Goal: Find specific fact: Find specific fact

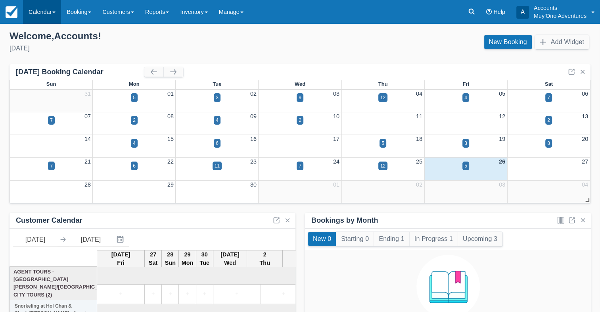
click at [53, 15] on link "Calendar" at bounding box center [42, 12] width 38 height 24
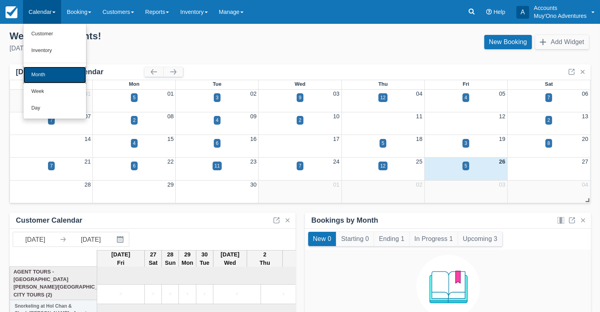
click at [47, 79] on link "Month" at bounding box center [54, 75] width 63 height 17
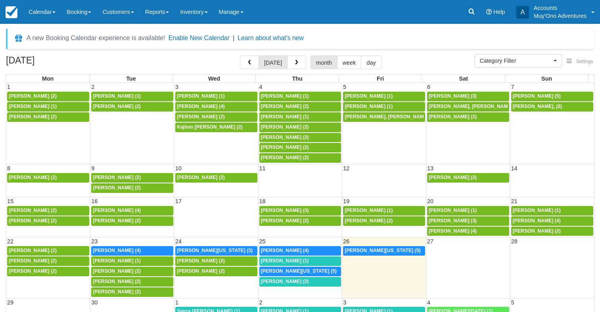
select select
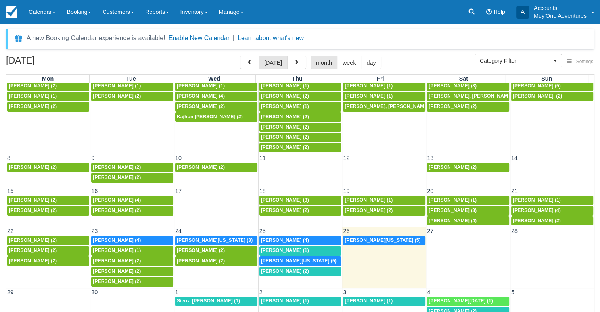
scroll to position [12, 0]
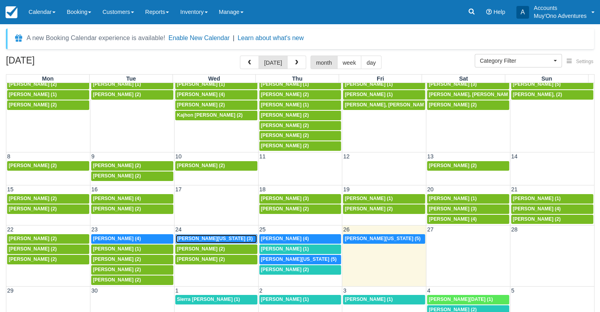
click at [178, 236] on span "Ashley Washington (3)" at bounding box center [215, 239] width 76 height 6
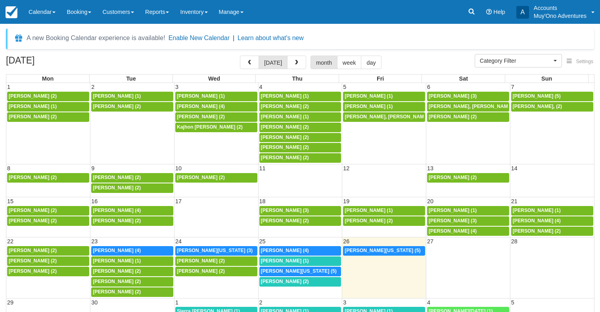
select select
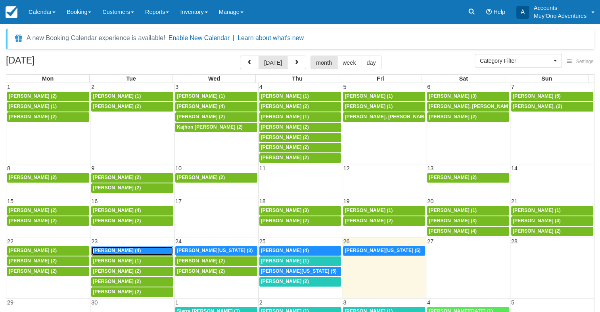
click at [143, 247] on div "[PERSON_NAME] (4)" at bounding box center [132, 250] width 79 height 6
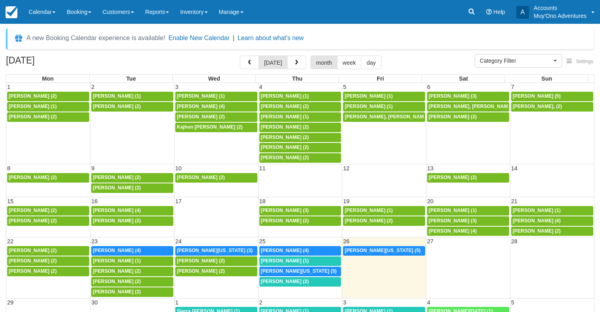
select select
click at [195, 249] on span "[PERSON_NAME][US_STATE] (3)" at bounding box center [215, 250] width 76 height 6
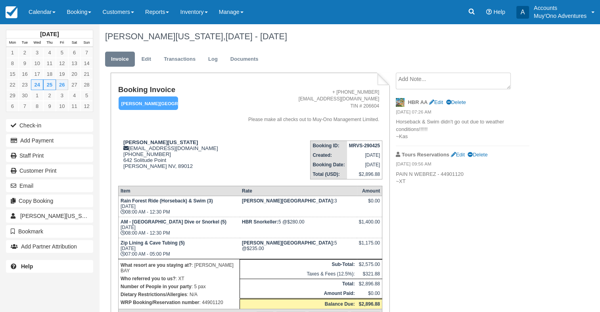
click at [211, 298] on p "WRP Booking/Reservation number : 44901120" at bounding box center [179, 302] width 117 height 8
copy p "44901120"
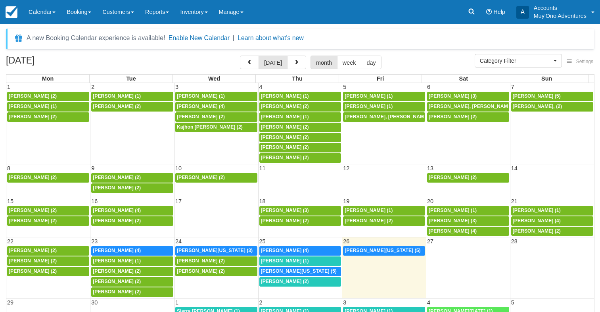
select select
click at [290, 250] on span "[PERSON_NAME] (4)" at bounding box center [285, 250] width 48 height 6
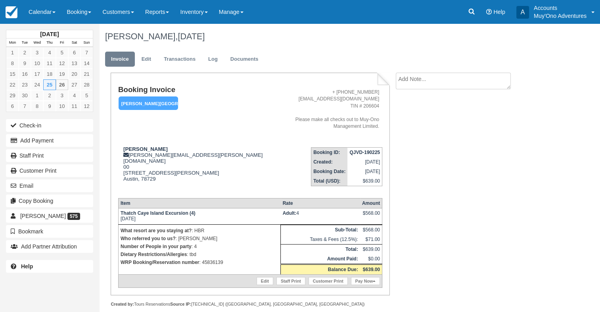
click at [213, 258] on p "WRP Booking/Reservation number : 45836139" at bounding box center [200, 262] width 158 height 8
copy p "45836139"
click at [366, 149] on strong "QJVD-190225" at bounding box center [364, 152] width 31 height 6
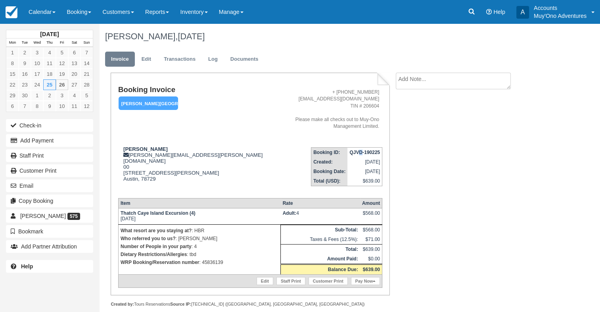
drag, startPoint x: 366, startPoint y: 147, endPoint x: 361, endPoint y: 143, distance: 6.7
click at [361, 147] on td "QJVD-190225" at bounding box center [364, 152] width 34 height 10
copy tbody "QJVD-190225"
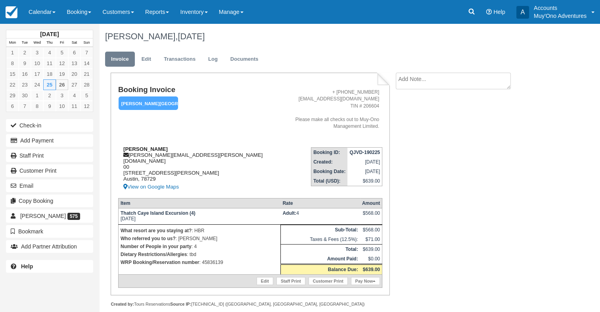
click at [135, 146] on strong "[PERSON_NAME]" at bounding box center [145, 149] width 44 height 6
copy div "[PERSON_NAME]"
click at [220, 258] on p "WRP Booking/Reservation number : 45836139" at bounding box center [200, 262] width 158 height 8
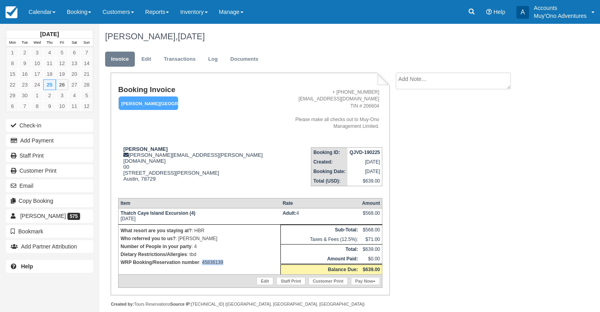
click at [220, 258] on p "WRP Booking/Reservation number : 45836139" at bounding box center [200, 262] width 158 height 8
copy p "45836139"
